Goal: Check status: Check status

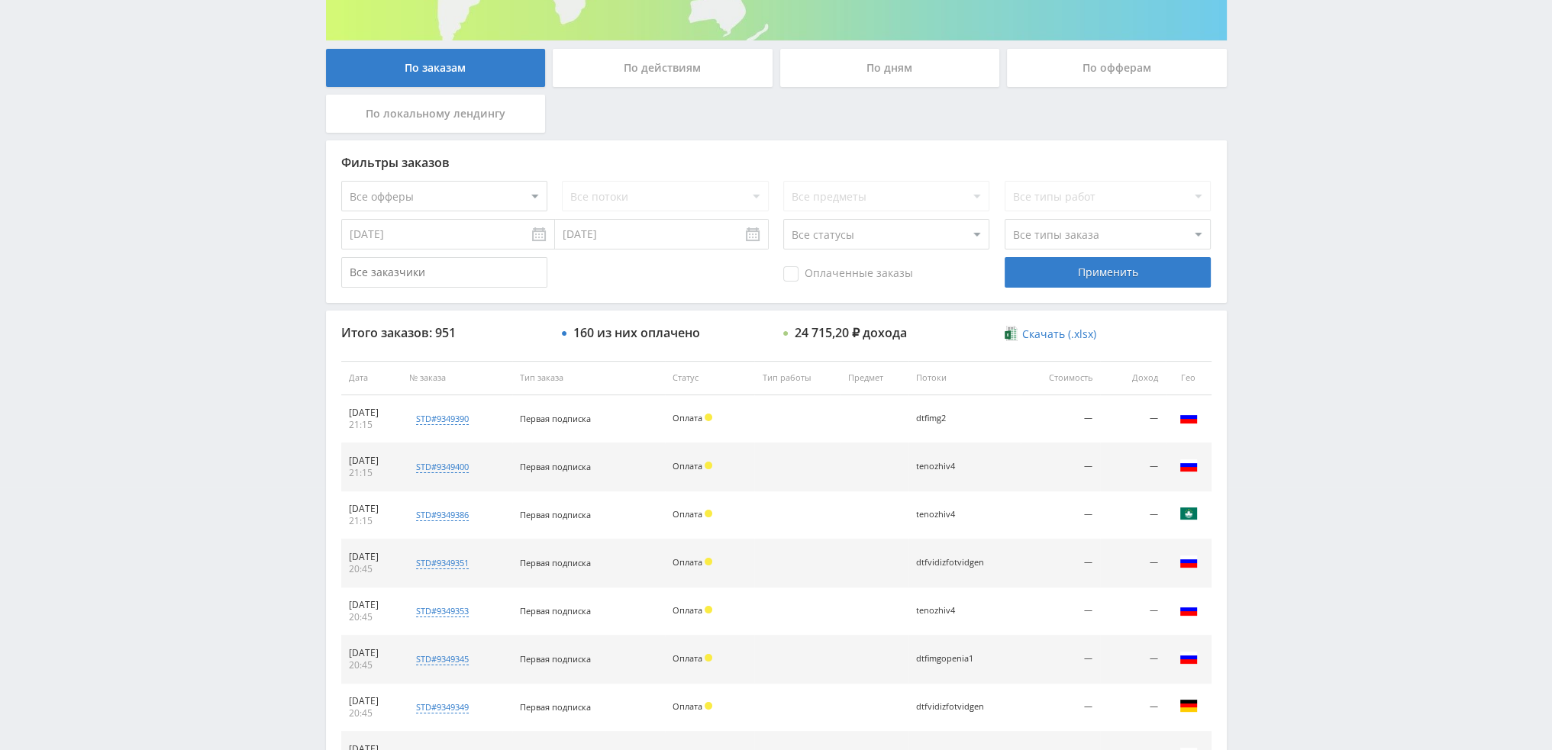
scroll to position [70, 0]
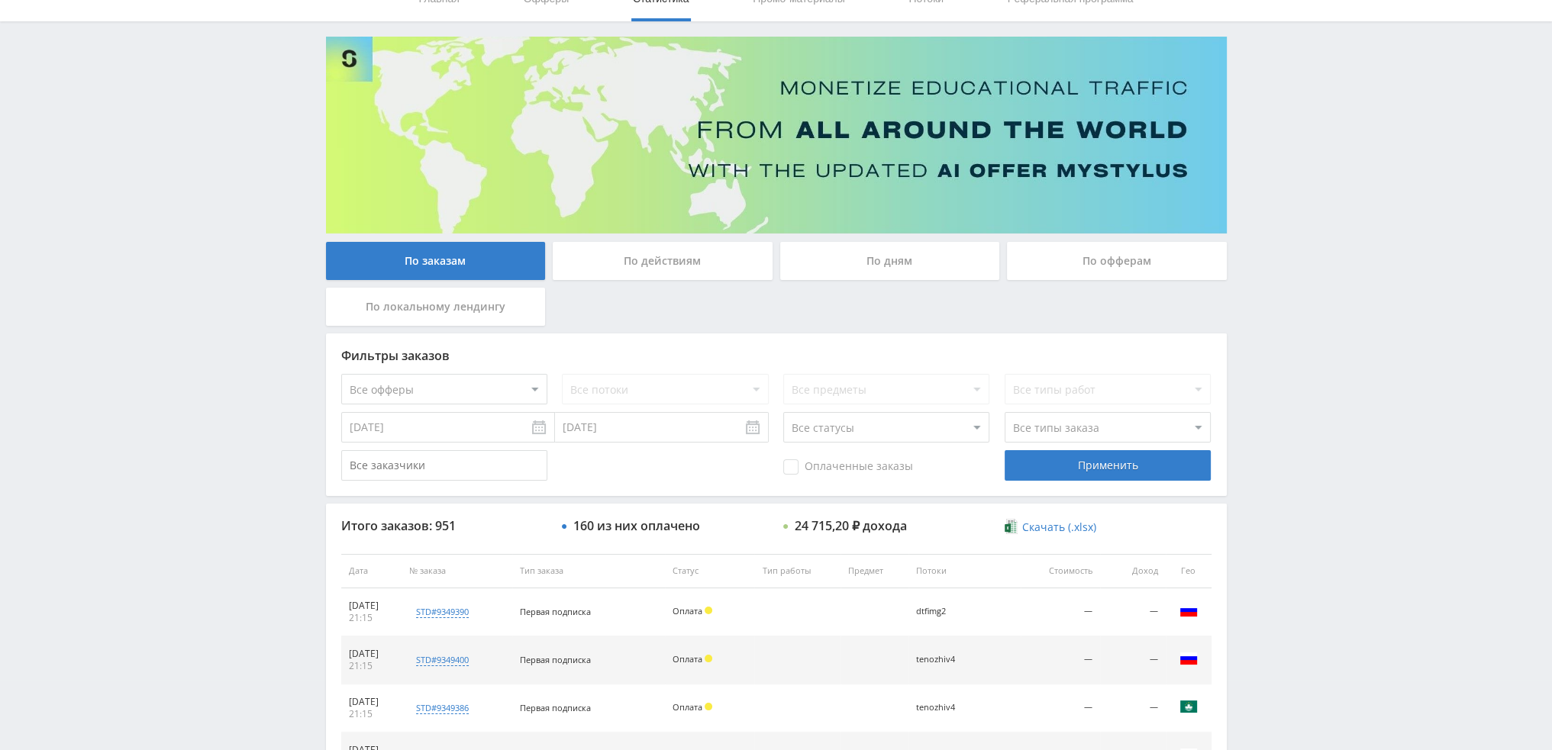
click at [882, 258] on div "По дням" at bounding box center [890, 261] width 220 height 38
click at [0, 0] on input "По дням" at bounding box center [0, 0] width 0 height 0
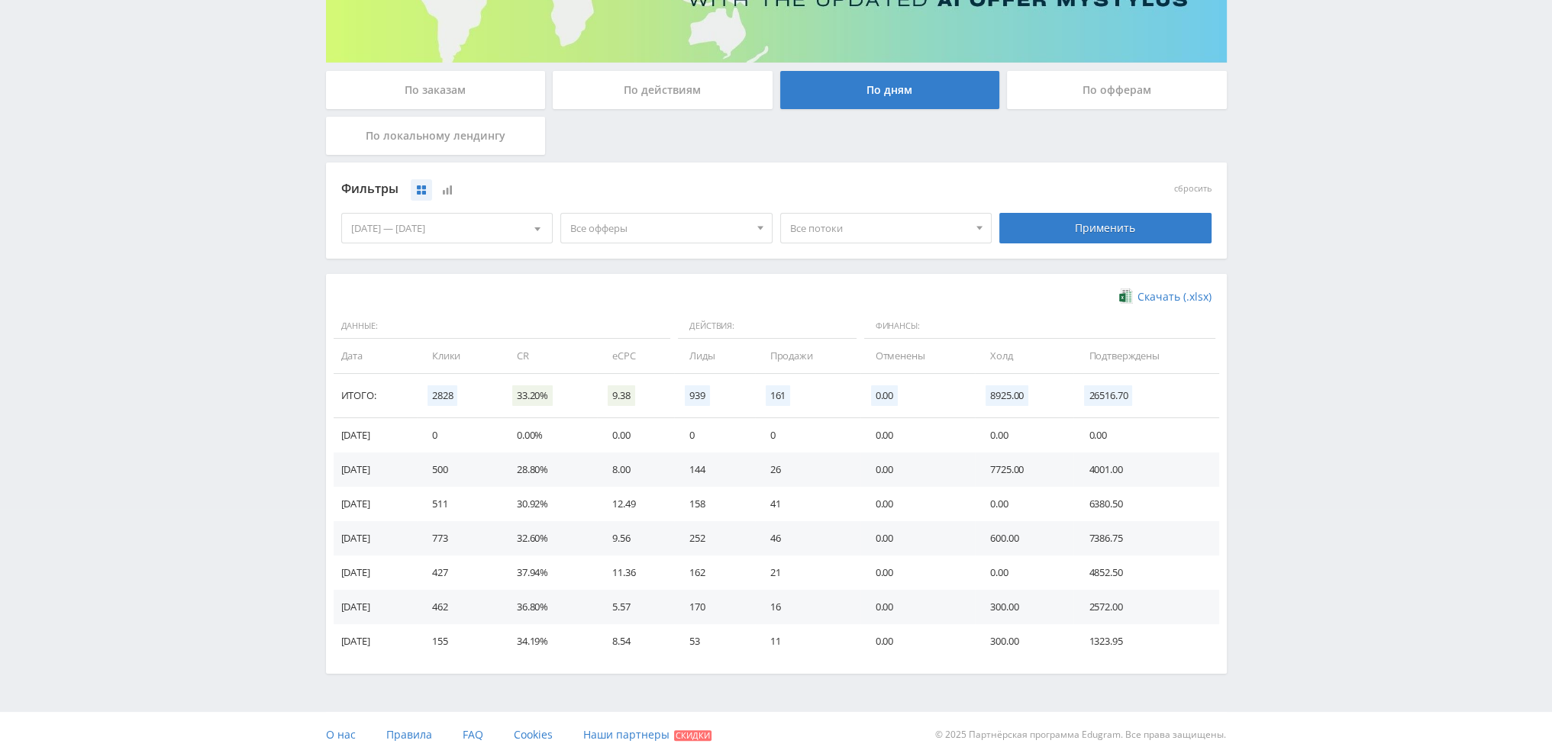
scroll to position [247, 0]
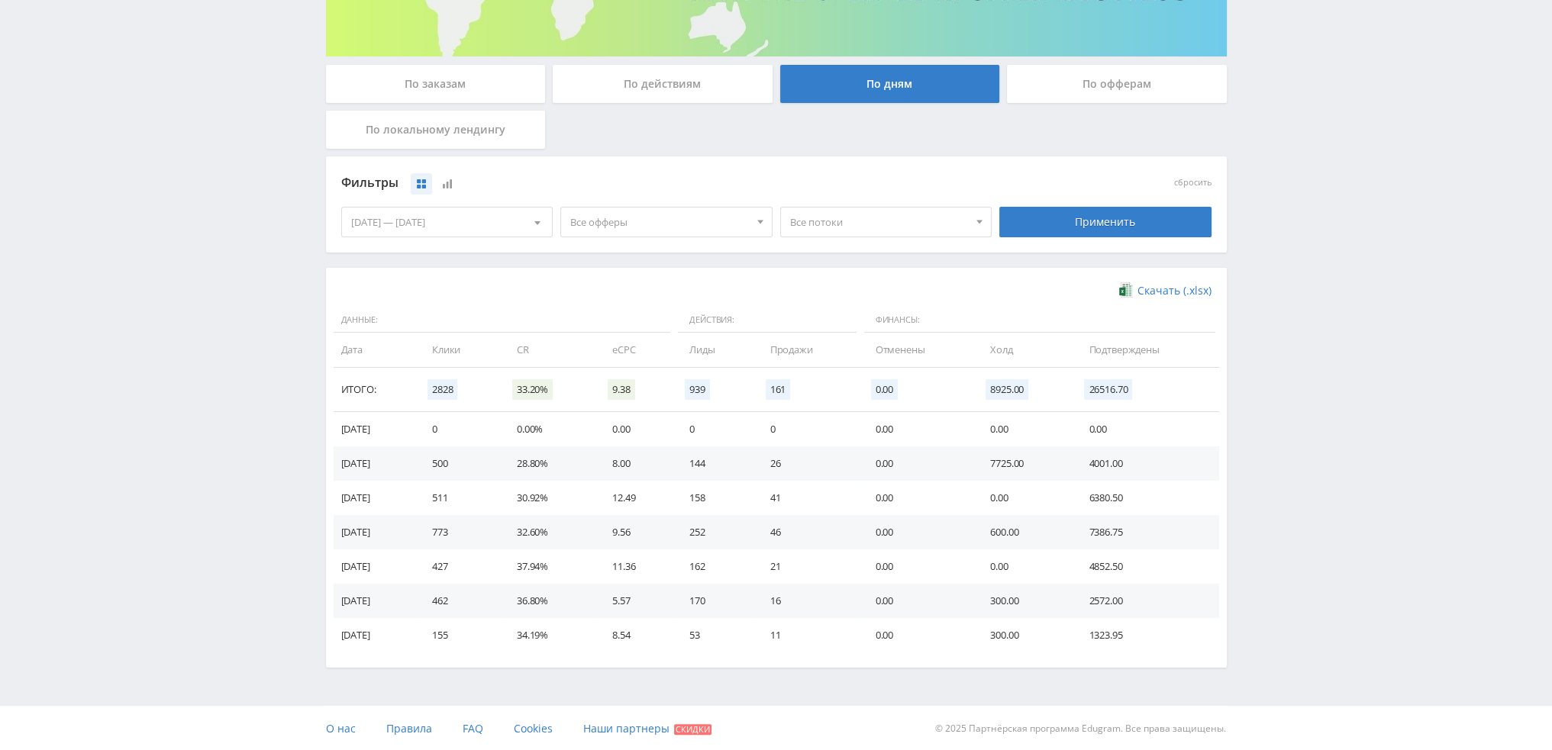
click at [828, 225] on span "Все потоки" at bounding box center [879, 222] width 179 height 29
click at [722, 222] on span "Все офферы" at bounding box center [659, 222] width 179 height 29
click at [619, 388] on button "Study AI (RevShare)" at bounding box center [666, 381] width 211 height 21
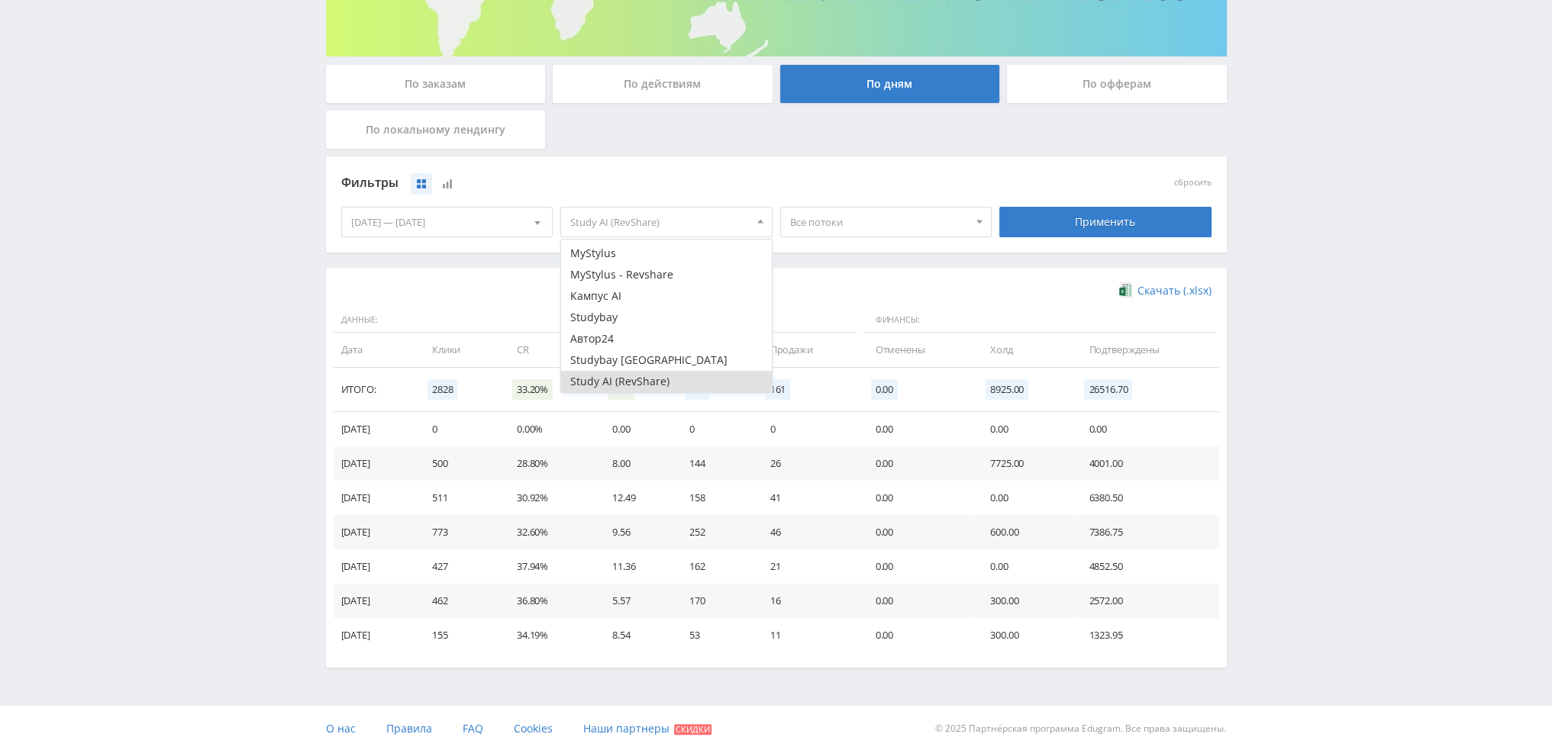
click at [1099, 240] on div "Применить" at bounding box center [1105, 222] width 220 height 43
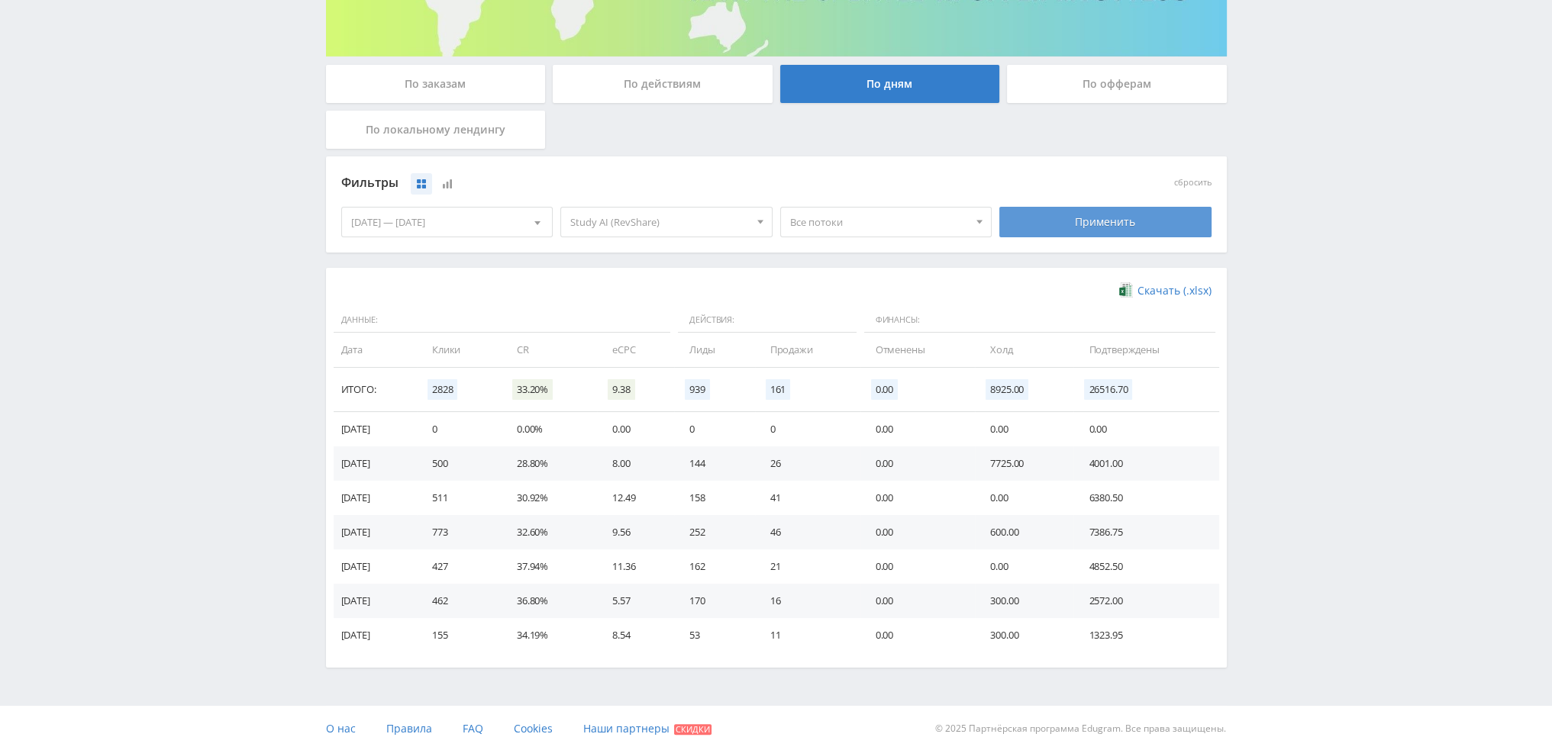
click at [1100, 223] on div "Применить" at bounding box center [1105, 222] width 212 height 31
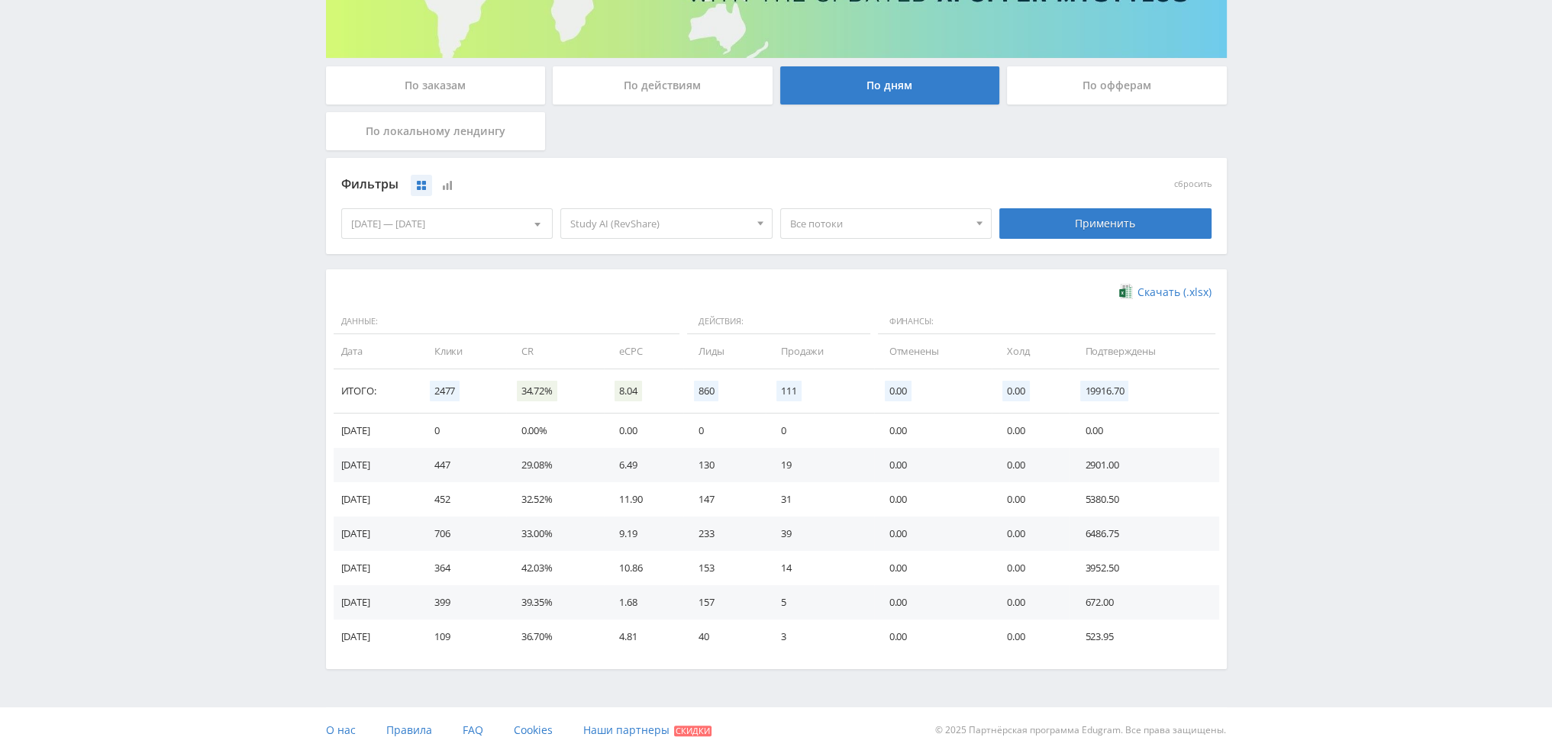
scroll to position [247, 0]
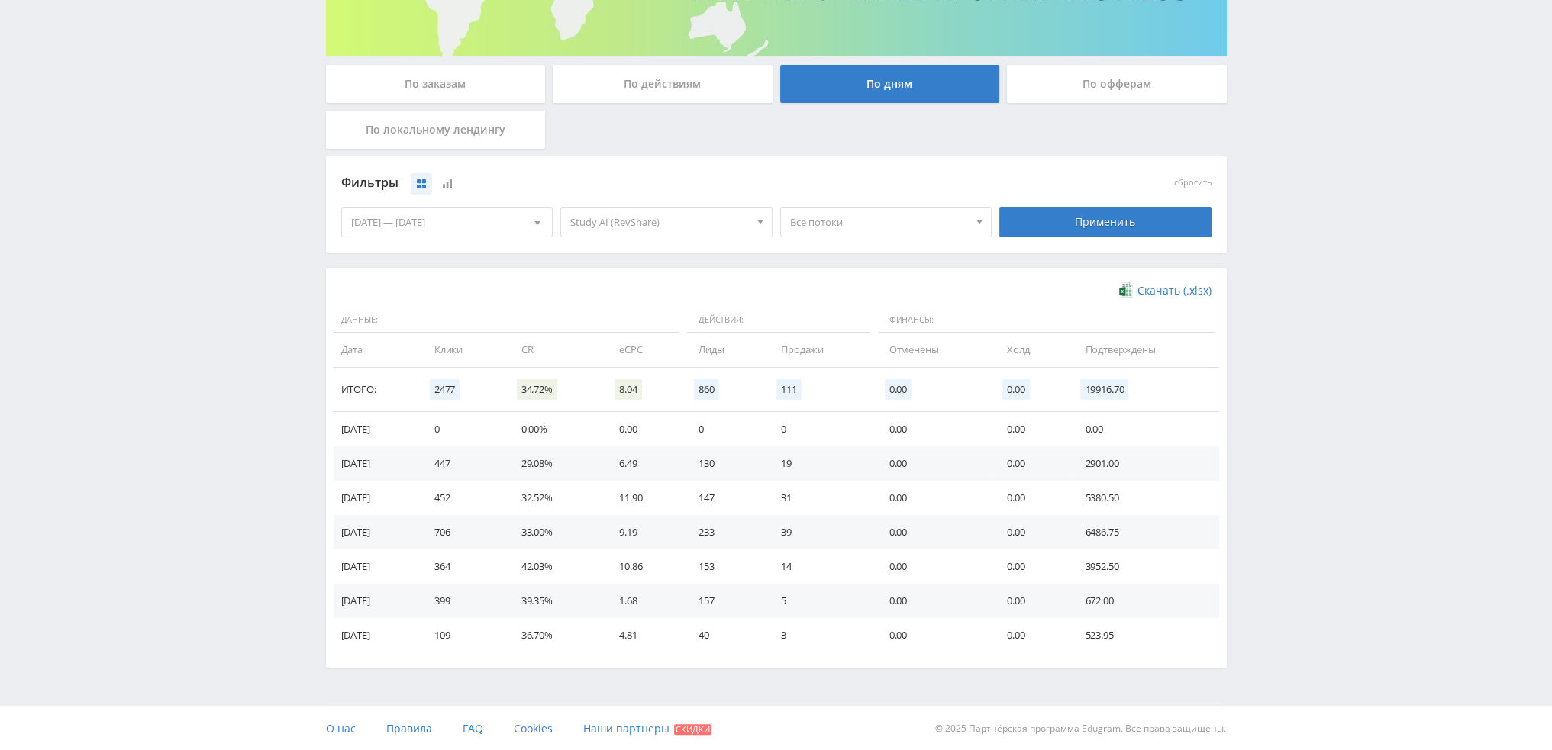
click at [886, 218] on span "Все потоки" at bounding box center [879, 222] width 179 height 29
click at [859, 274] on button "tenozhiv4" at bounding box center [886, 275] width 211 height 21
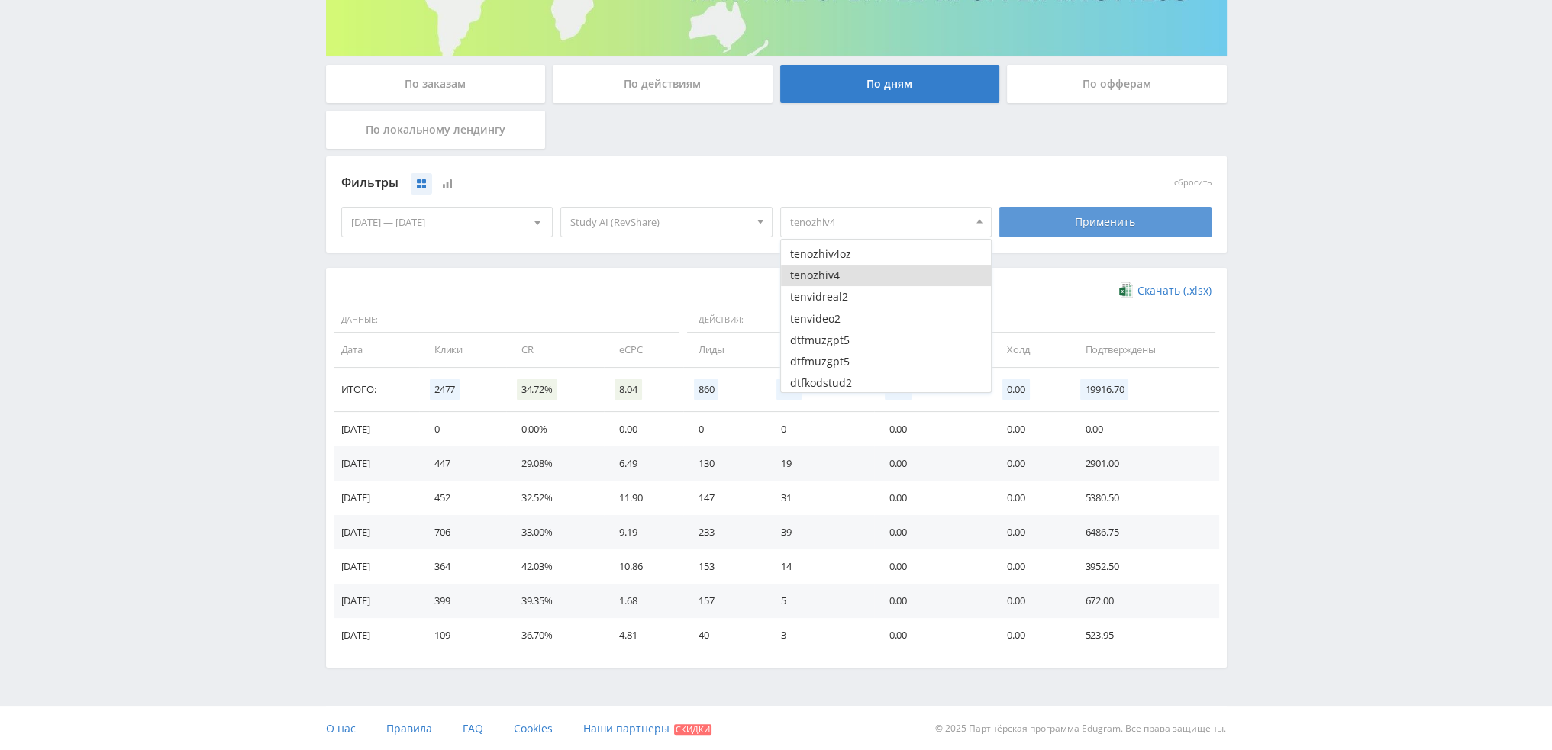
click at [1119, 210] on div "Применить" at bounding box center [1105, 222] width 212 height 31
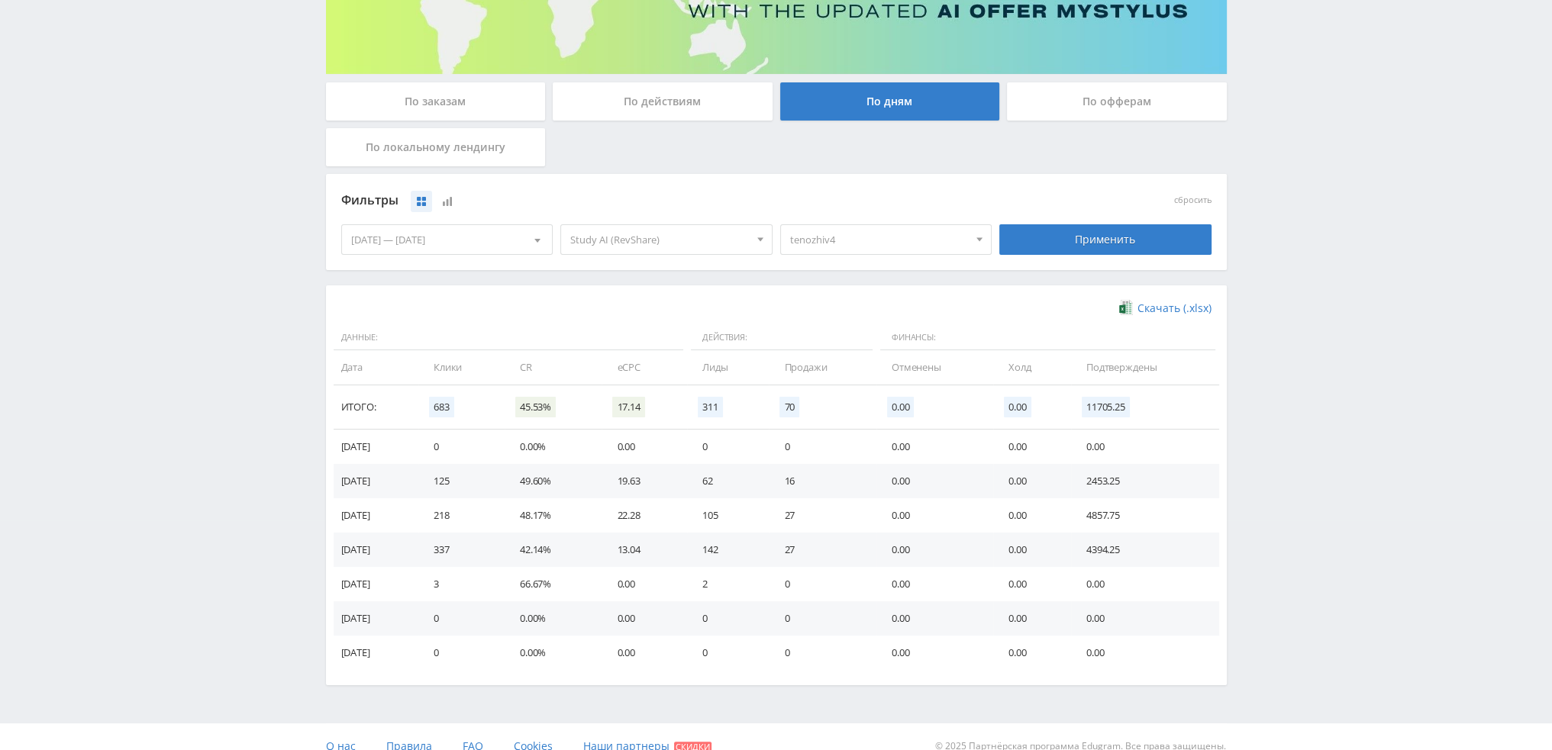
scroll to position [247, 0]
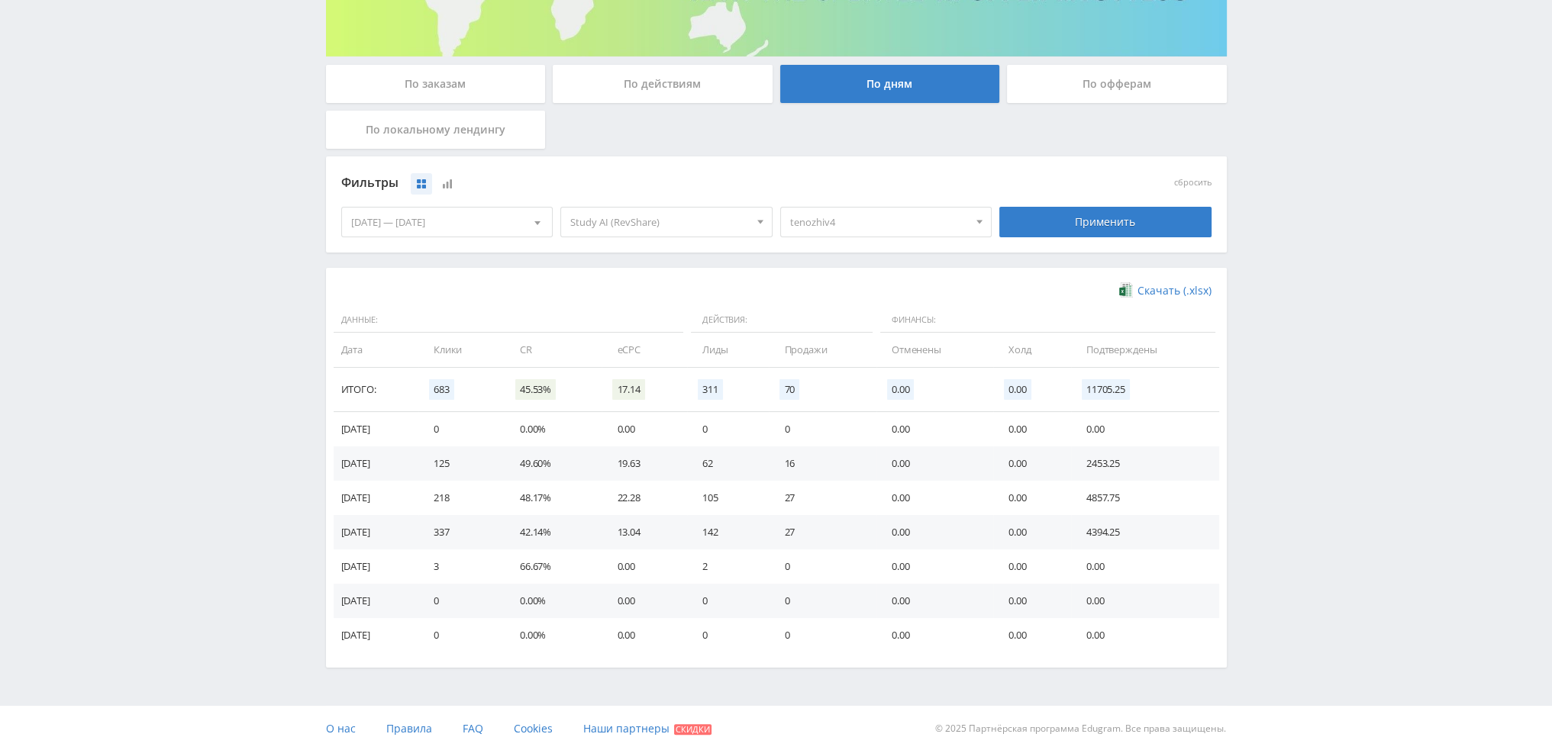
click at [869, 223] on span "tenozhiv4" at bounding box center [879, 222] width 179 height 29
click at [868, 276] on button "tenozhiv4" at bounding box center [886, 275] width 211 height 21
click at [864, 344] on button "dtfvideo1" at bounding box center [886, 349] width 211 height 21
click at [1089, 227] on div "Применить" at bounding box center [1105, 222] width 212 height 31
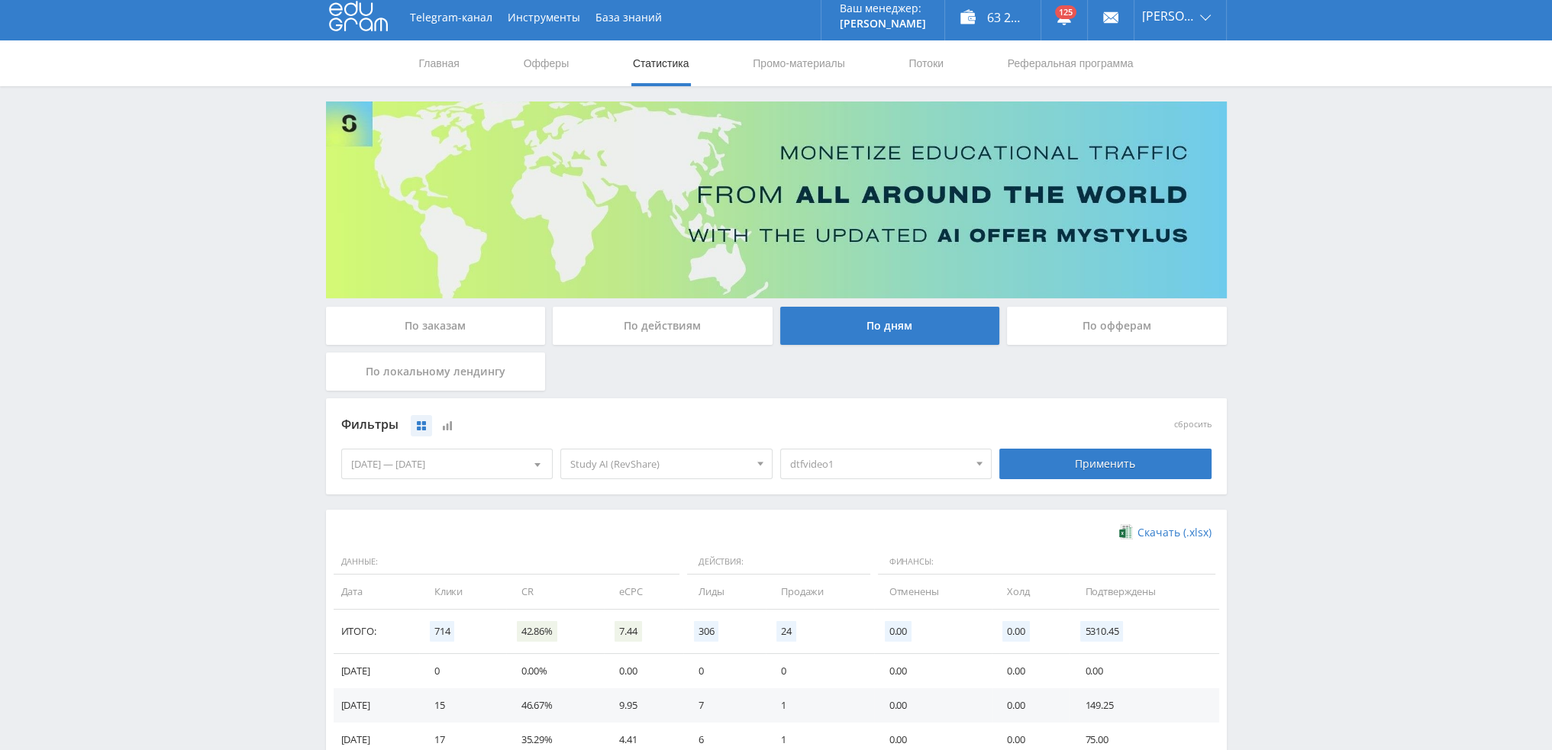
scroll to position [0, 0]
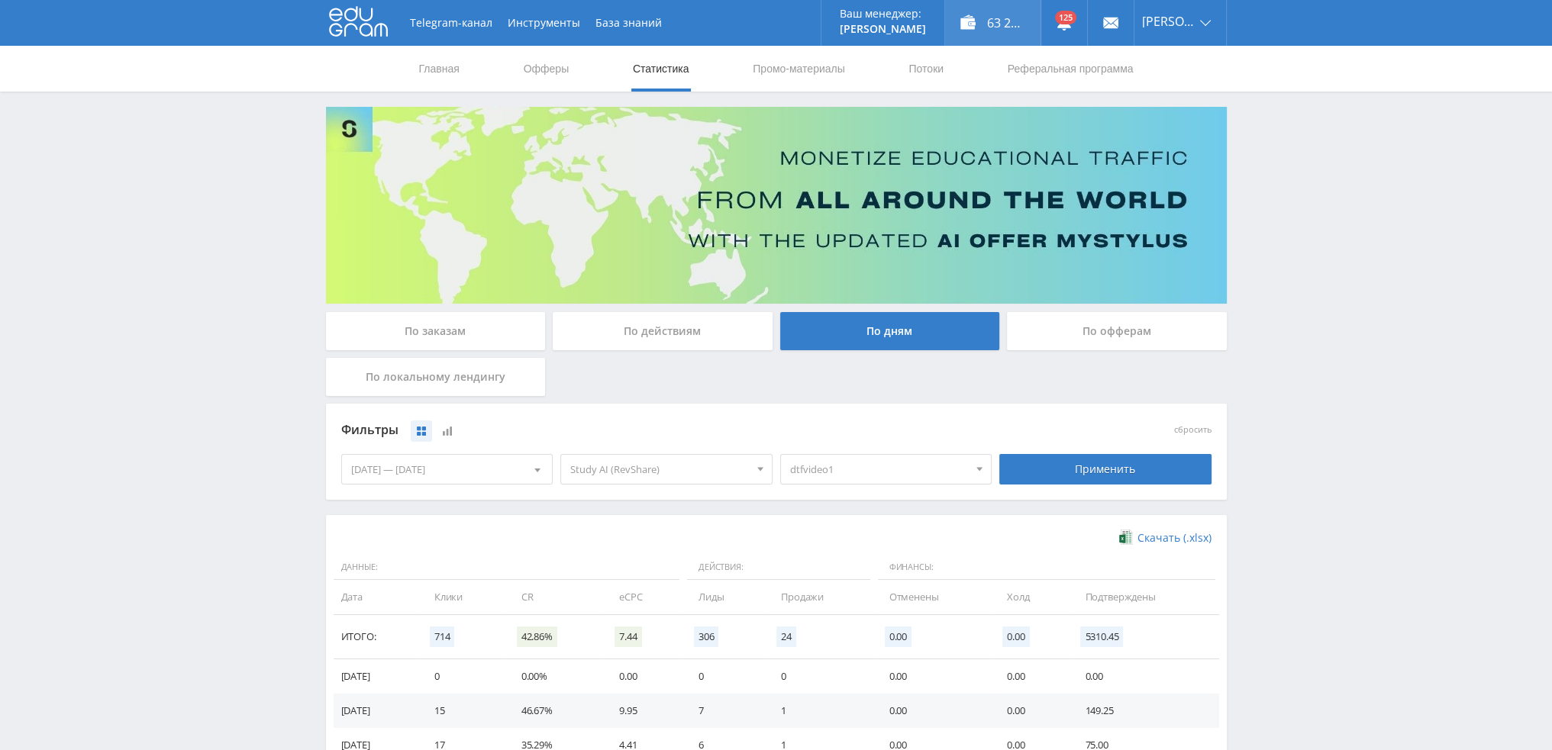
click at [1022, 29] on div "63 223,10 ₽" at bounding box center [992, 23] width 95 height 46
